Goal: Information Seeking & Learning: Find specific fact

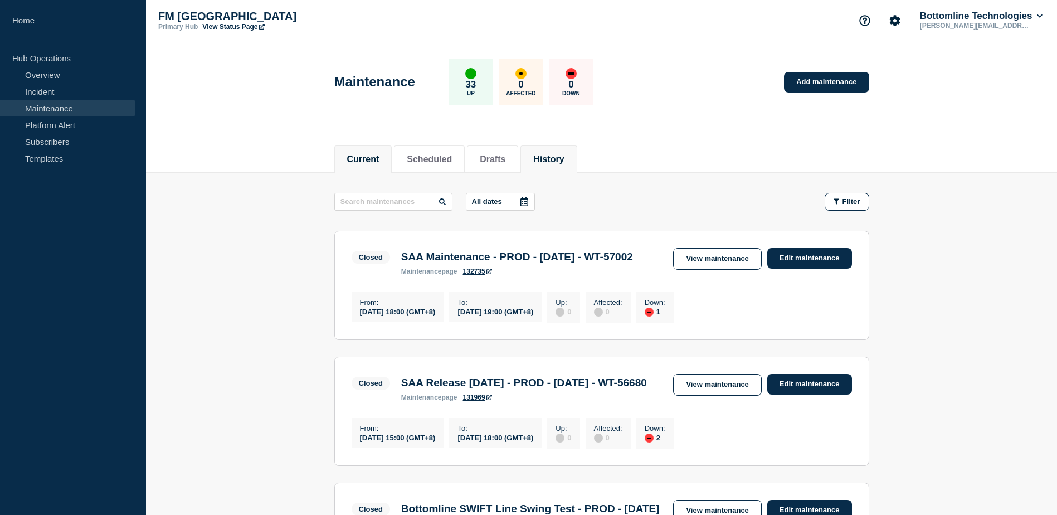
click at [375, 154] on button "Current" at bounding box center [363, 159] width 32 height 10
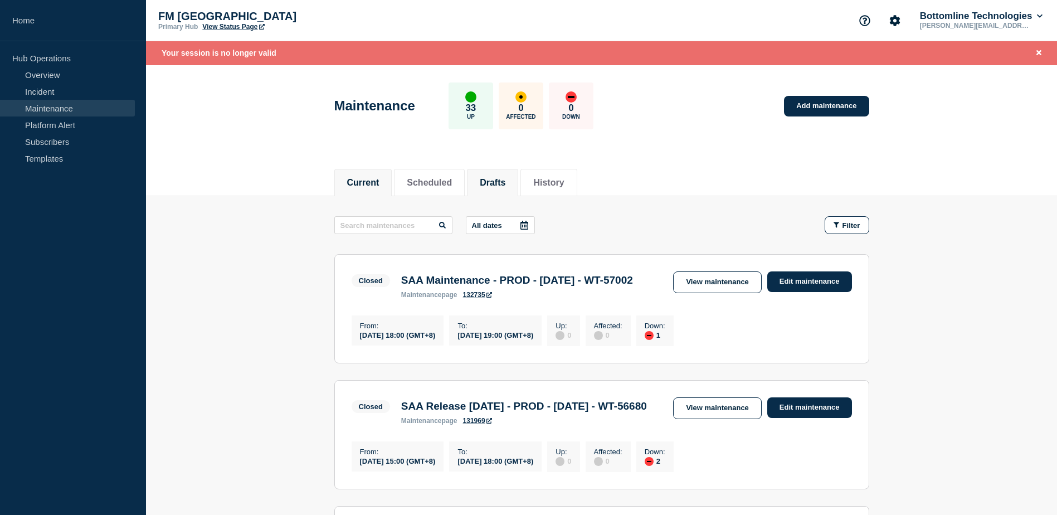
click at [505, 187] on button "Drafts" at bounding box center [493, 183] width 26 height 10
click at [577, 181] on li "History" at bounding box center [548, 182] width 56 height 27
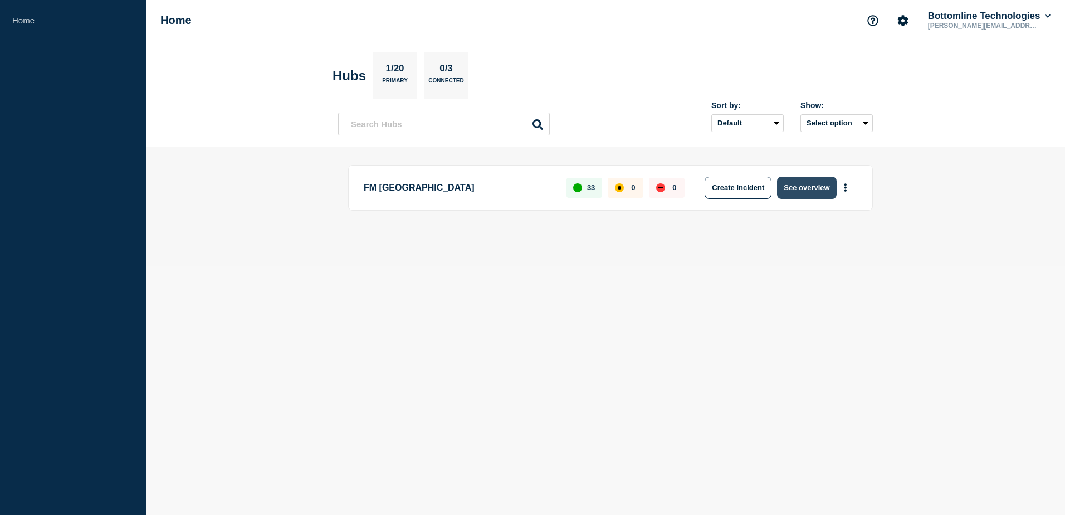
click at [810, 187] on button "See overview" at bounding box center [806, 188] width 59 height 22
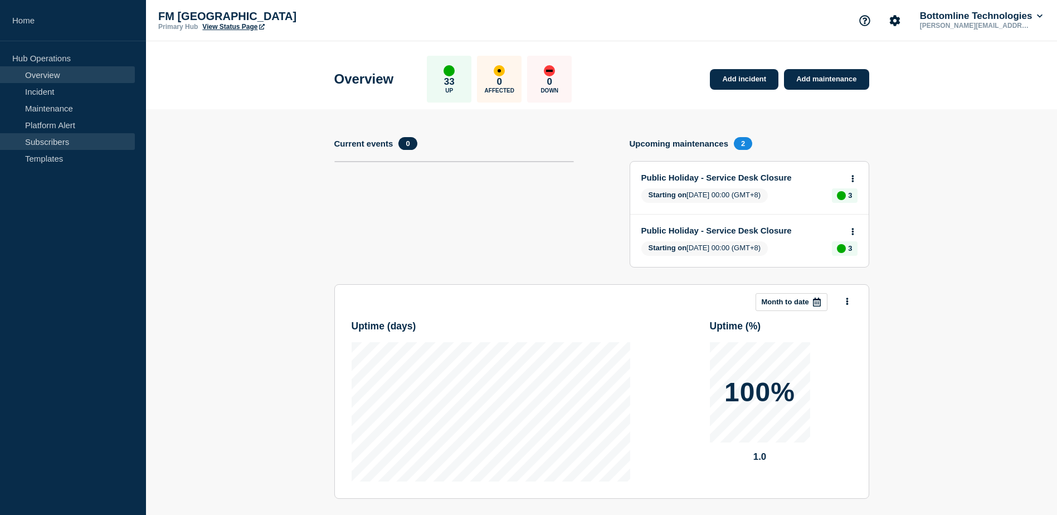
click at [80, 139] on link "Subscribers" at bounding box center [67, 141] width 135 height 17
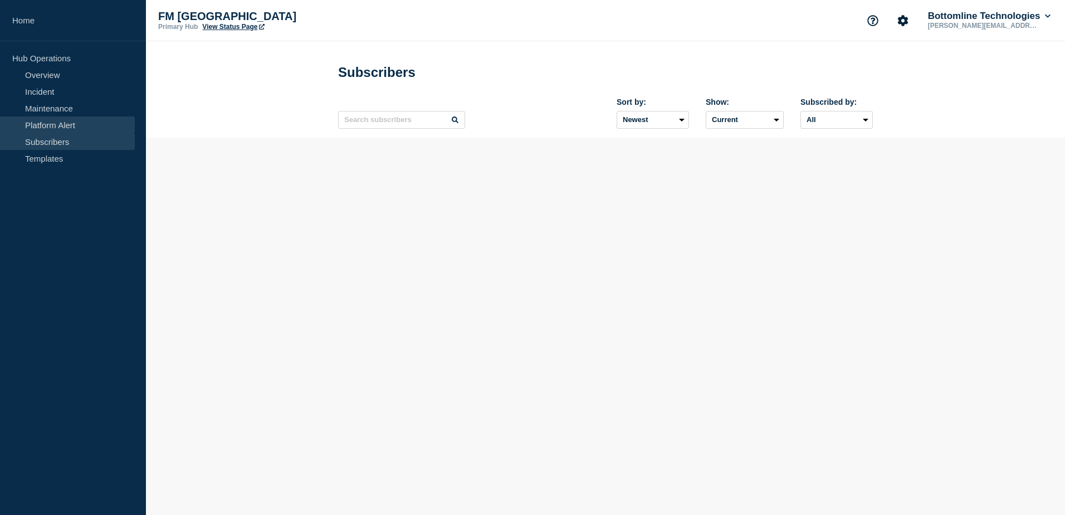
click at [48, 120] on link "Platform Alert" at bounding box center [67, 124] width 135 height 17
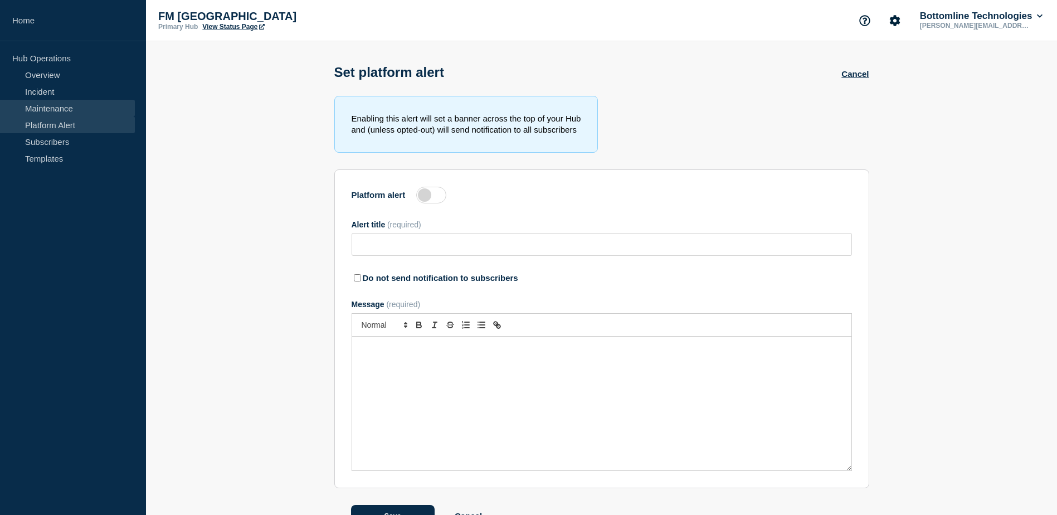
click at [53, 104] on link "Maintenance" at bounding box center [67, 108] width 135 height 17
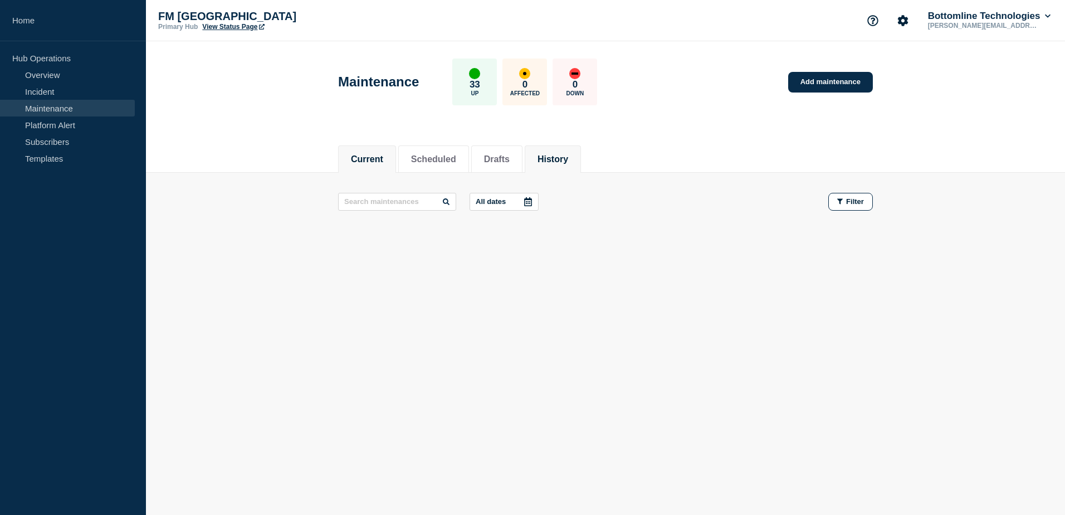
click at [558, 164] on li "History" at bounding box center [553, 158] width 56 height 27
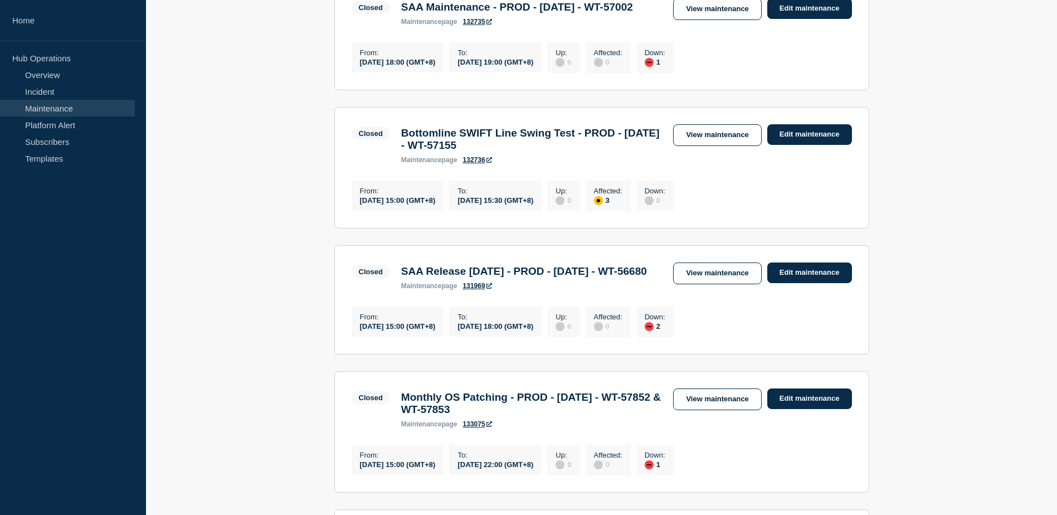
scroll to position [390, 0]
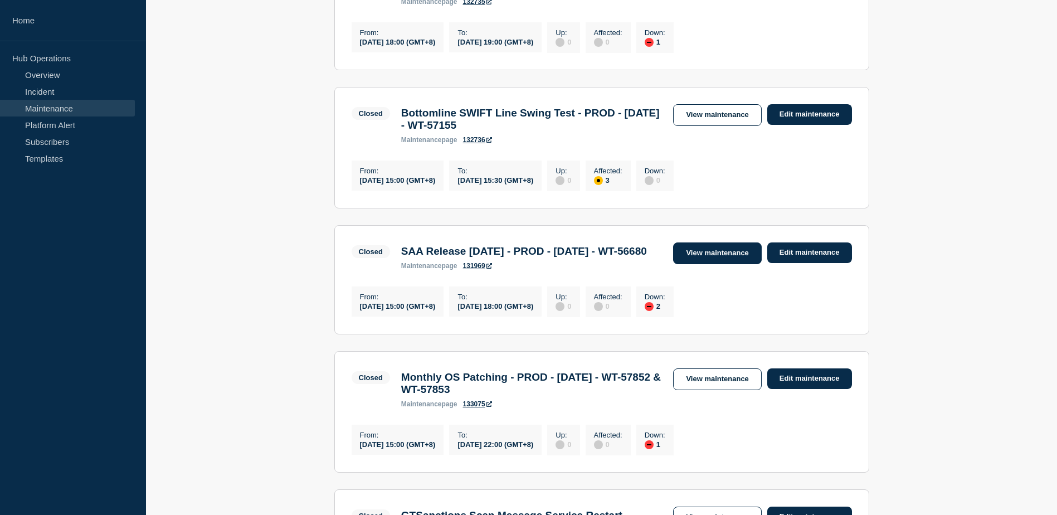
click at [727, 264] on link "View maintenance" at bounding box center [717, 253] width 88 height 22
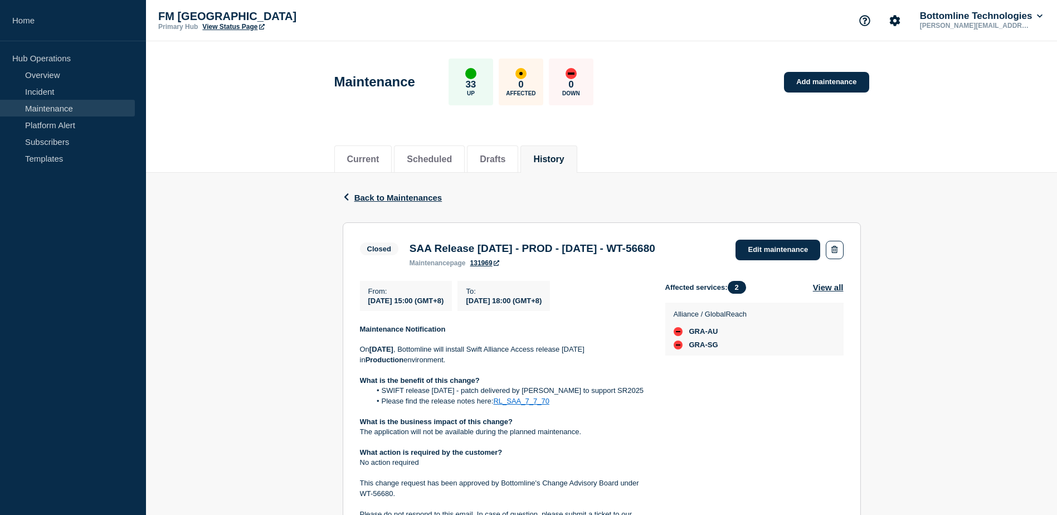
click at [564, 155] on button "History" at bounding box center [548, 159] width 31 height 10
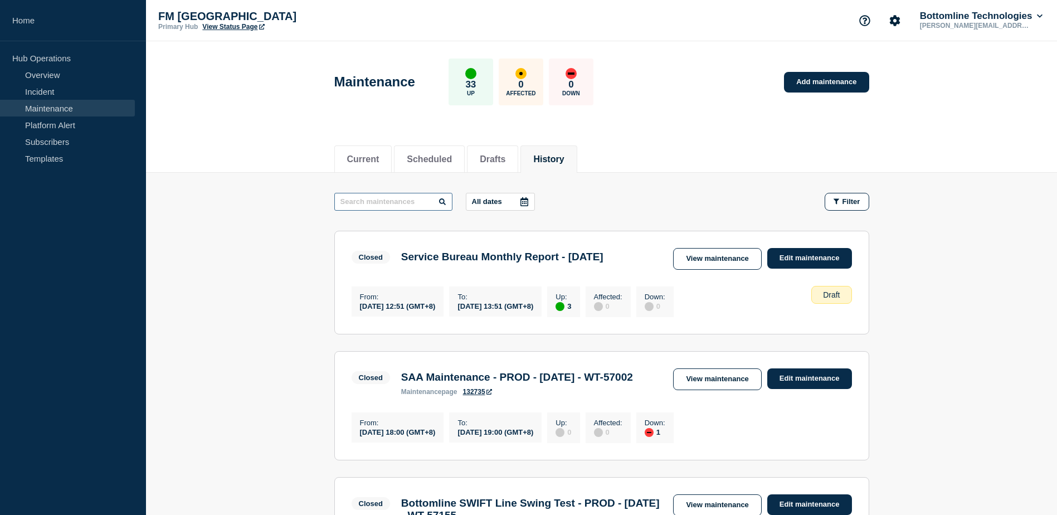
click at [421, 193] on input "text" at bounding box center [393, 202] width 118 height 18
type input "SAA"
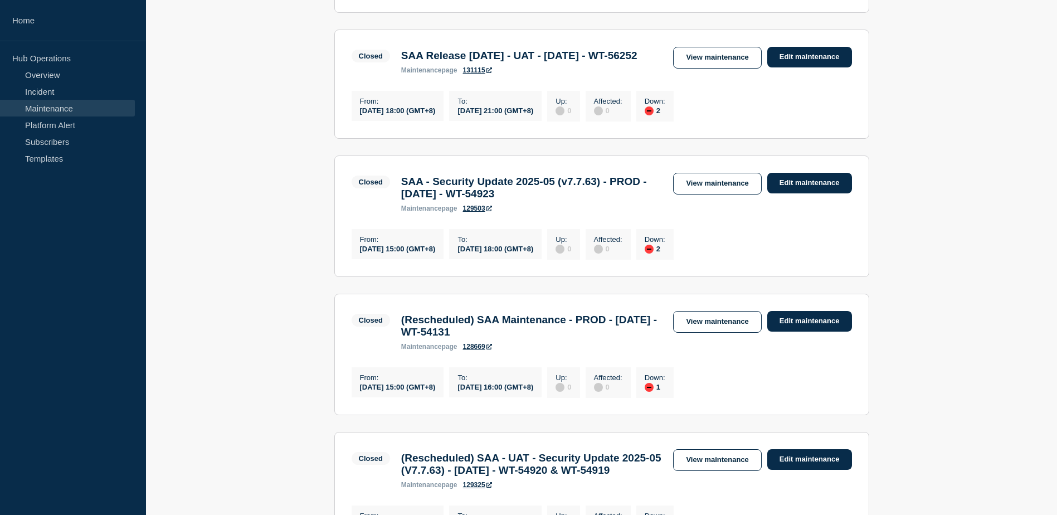
scroll to position [1003, 0]
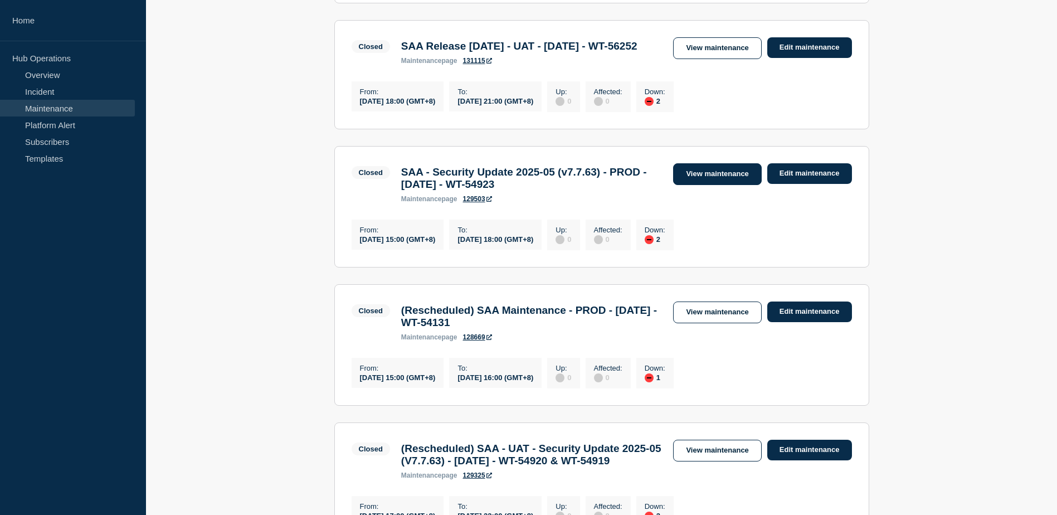
click at [710, 185] on link "View maintenance" at bounding box center [717, 174] width 88 height 22
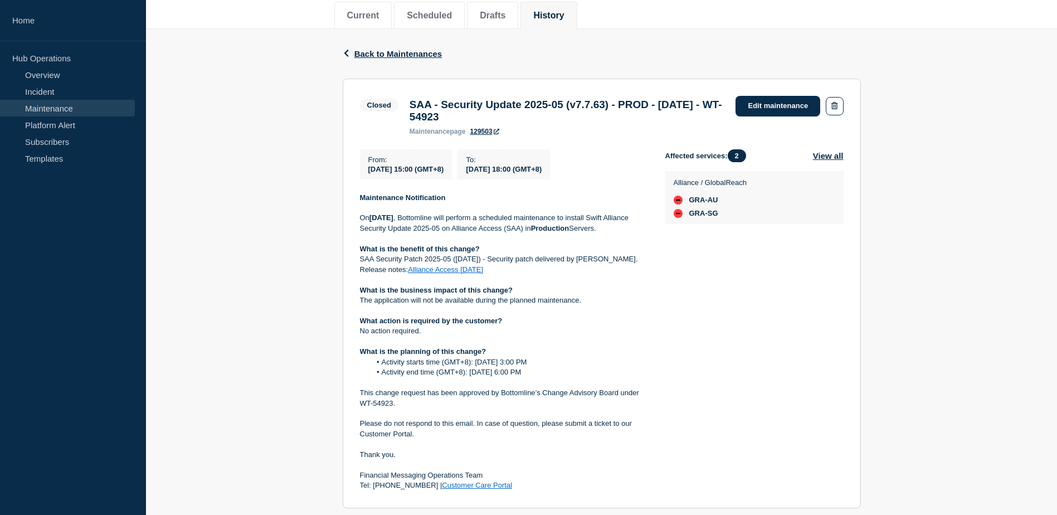
scroll to position [167, 0]
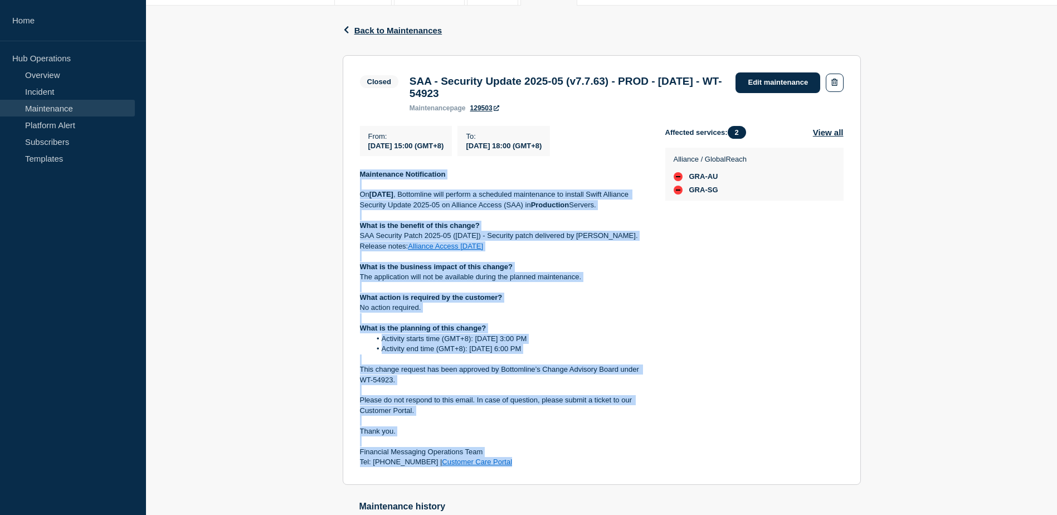
drag, startPoint x: 501, startPoint y: 468, endPoint x: 356, endPoint y: 177, distance: 325.2
click at [356, 177] on section "Closed SAA - Security Update 2025-05 (v7.7.63) - PROD - [DATE] - WT-54923 maint…" at bounding box center [602, 270] width 518 height 430
drag, startPoint x: 356, startPoint y: 177, endPoint x: 462, endPoint y: 226, distance: 117.0
copy div "Maintenance Notification On [DATE] , Bottomline will perform a scheduled mainte…"
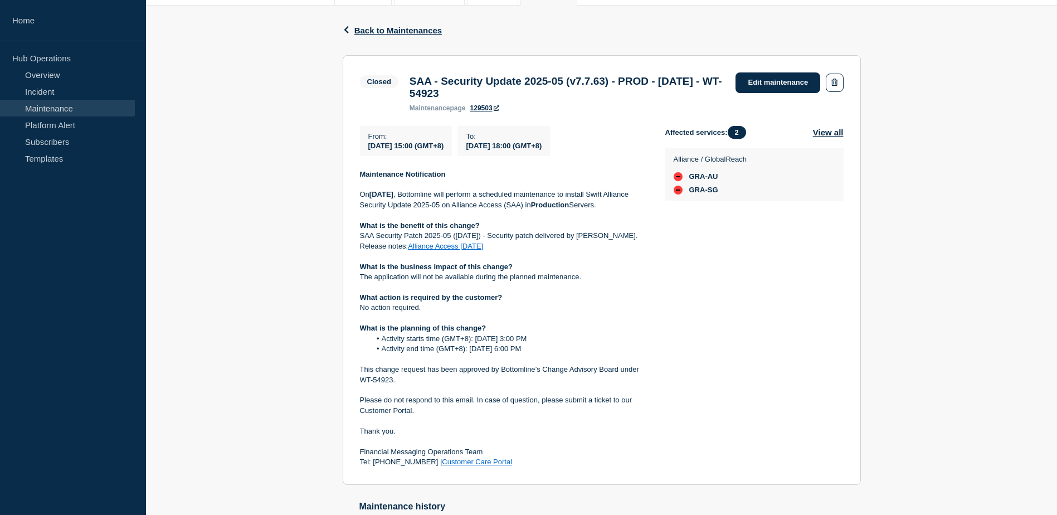
click at [918, 101] on div "Back Back to Maintenances Closed SAA - Security Update 2025-05 (v7.7.63) - PROD…" at bounding box center [601, 308] width 911 height 604
drag, startPoint x: 413, startPoint y: 80, endPoint x: 513, endPoint y: 87, distance: 99.4
click at [513, 87] on h3 "SAA - Security Update 2025-05 (v7.7.63) - PROD - [DATE] - WT-54923" at bounding box center [567, 87] width 315 height 25
drag, startPoint x: 513, startPoint y: 87, endPoint x: 556, endPoint y: 89, distance: 42.9
click at [556, 89] on h3 "SAA - Security Update 2025-05 (v7.7.63) - PROD - [DATE] - WT-54923" at bounding box center [567, 87] width 315 height 25
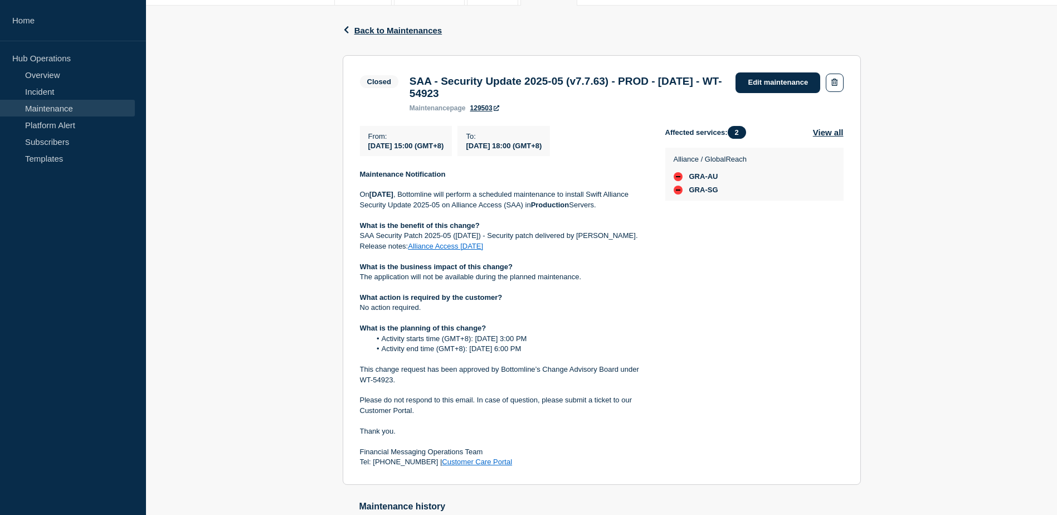
drag, startPoint x: 548, startPoint y: 99, endPoint x: 415, endPoint y: 79, distance: 134.7
click at [415, 79] on h3 "SAA - Security Update 2025-05 (v7.7.63) - PROD - [DATE] - WT-54923" at bounding box center [567, 87] width 315 height 25
